Goal: Information Seeking & Learning: Learn about a topic

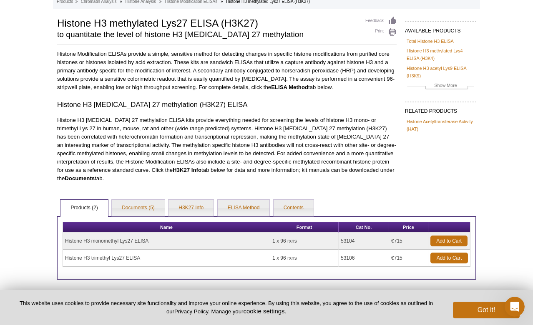
scroll to position [86, 0]
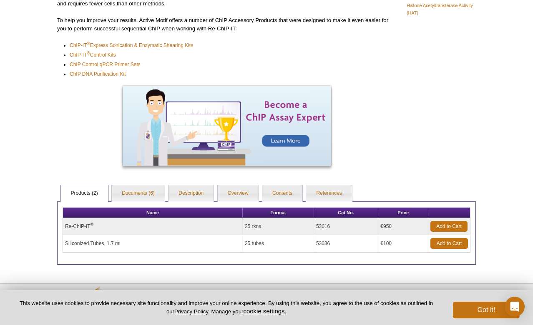
scroll to position [188, 0]
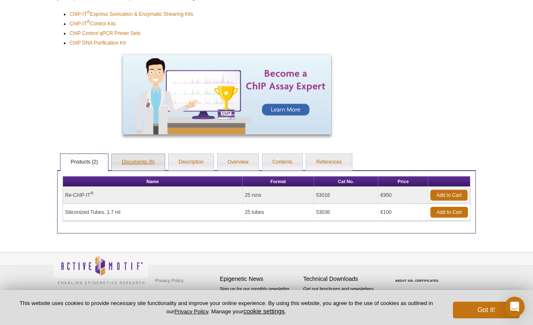
click at [143, 164] on link "Documents (6)" at bounding box center [138, 162] width 53 height 17
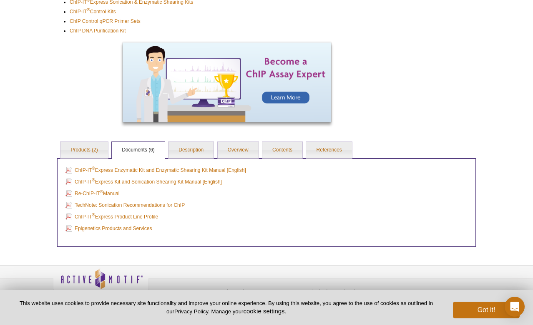
scroll to position [206, 0]
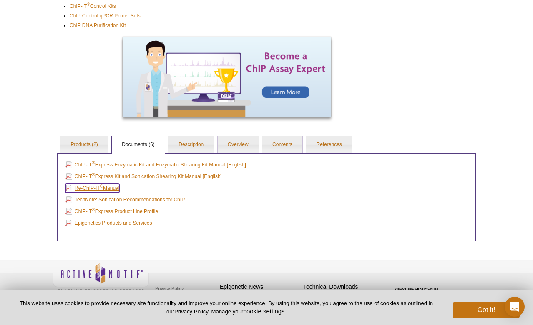
click at [115, 188] on link "Re-ChIP-IT ® Manual" at bounding box center [92, 188] width 54 height 9
click at [297, 145] on link "Contents" at bounding box center [282, 145] width 40 height 17
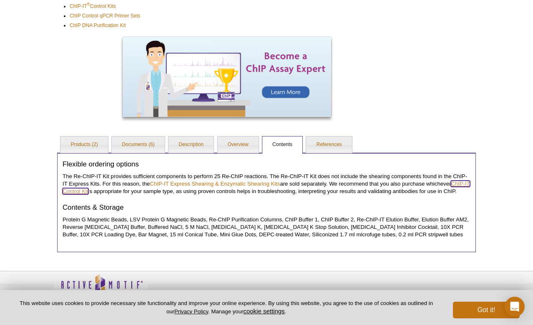
click at [458, 185] on link "ChIP-IT Control Kit" at bounding box center [266, 188] width 407 height 14
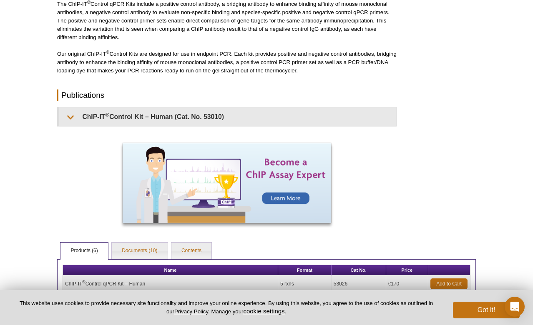
scroll to position [125, 0]
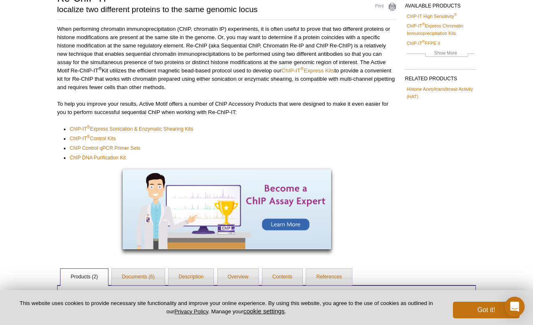
scroll to position [201, 0]
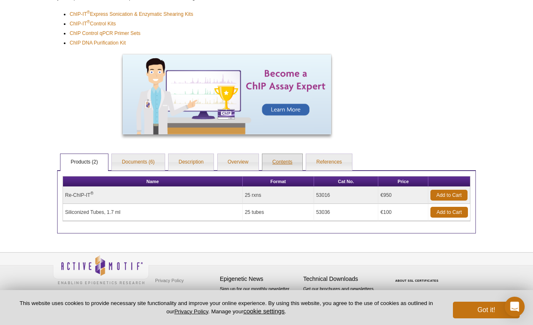
click at [283, 165] on link "Contents" at bounding box center [282, 162] width 40 height 17
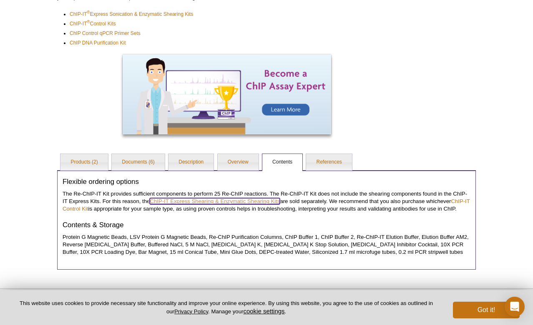
click at [241, 202] on link "ChIP-IT Express Shearing & Enzymatic Shearing Kits" at bounding box center [215, 201] width 130 height 6
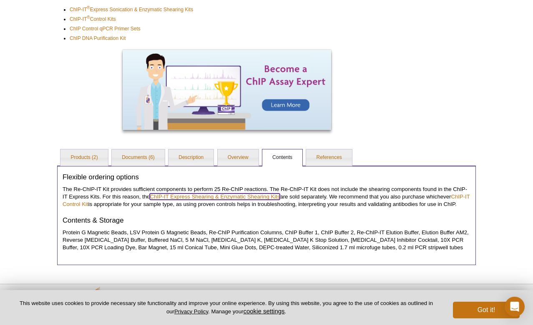
scroll to position [188, 0]
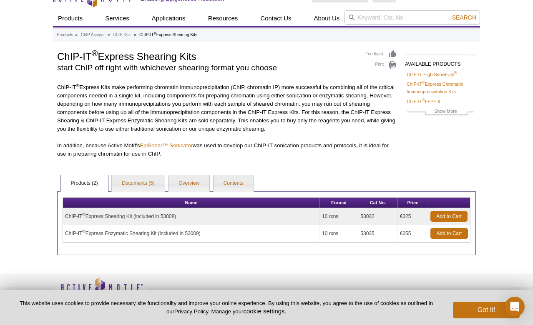
scroll to position [16, 0]
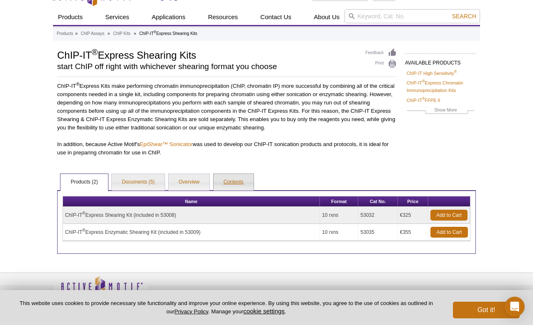
click at [229, 185] on link "Contents" at bounding box center [233, 182] width 40 height 17
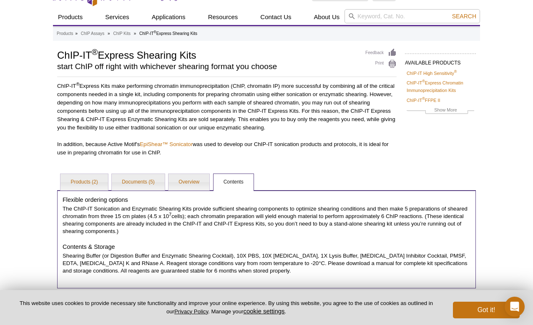
scroll to position [71, 0]
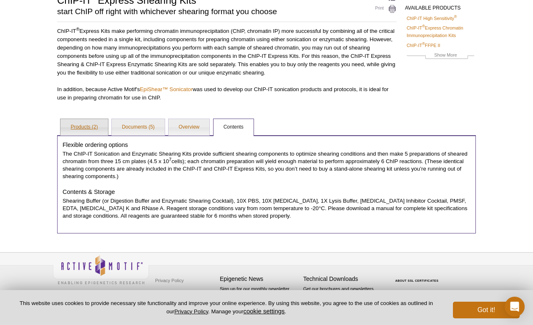
click at [92, 129] on link "Products (2)" at bounding box center [83, 127] width 47 height 17
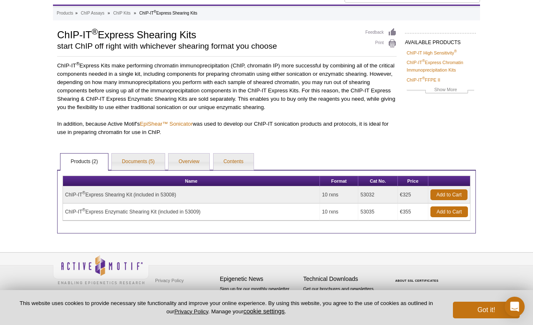
scroll to position [37, 0]
